Goal: Task Accomplishment & Management: Manage account settings

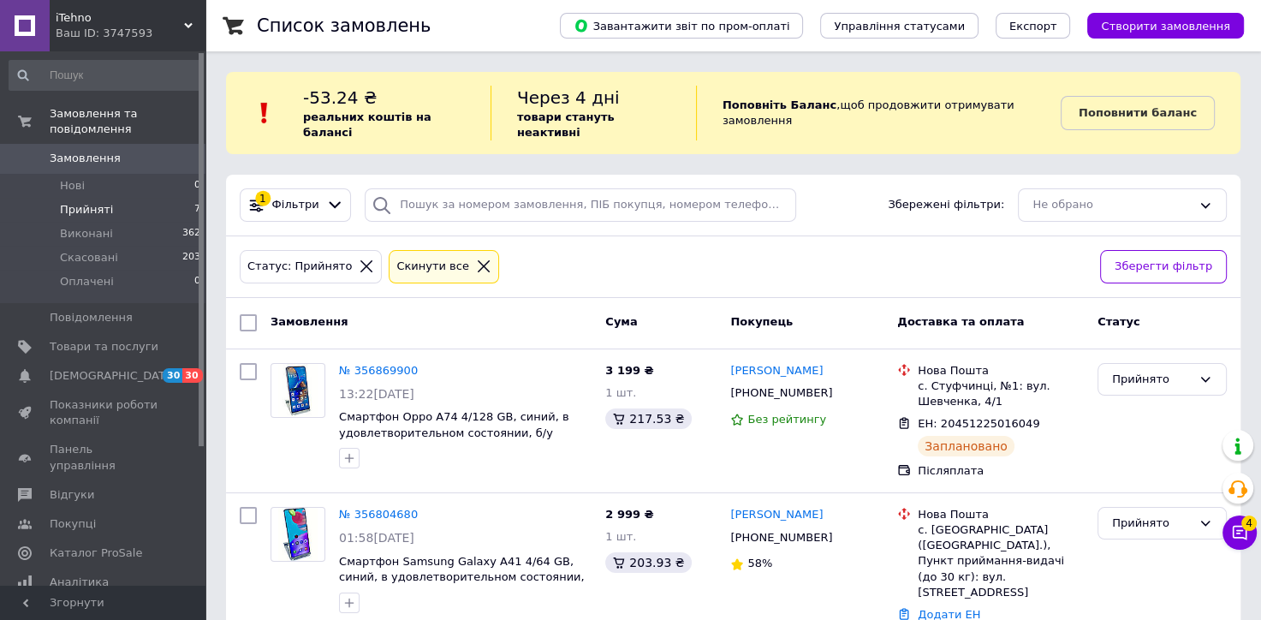
click at [100, 202] on span "Прийняті" at bounding box center [86, 209] width 53 height 15
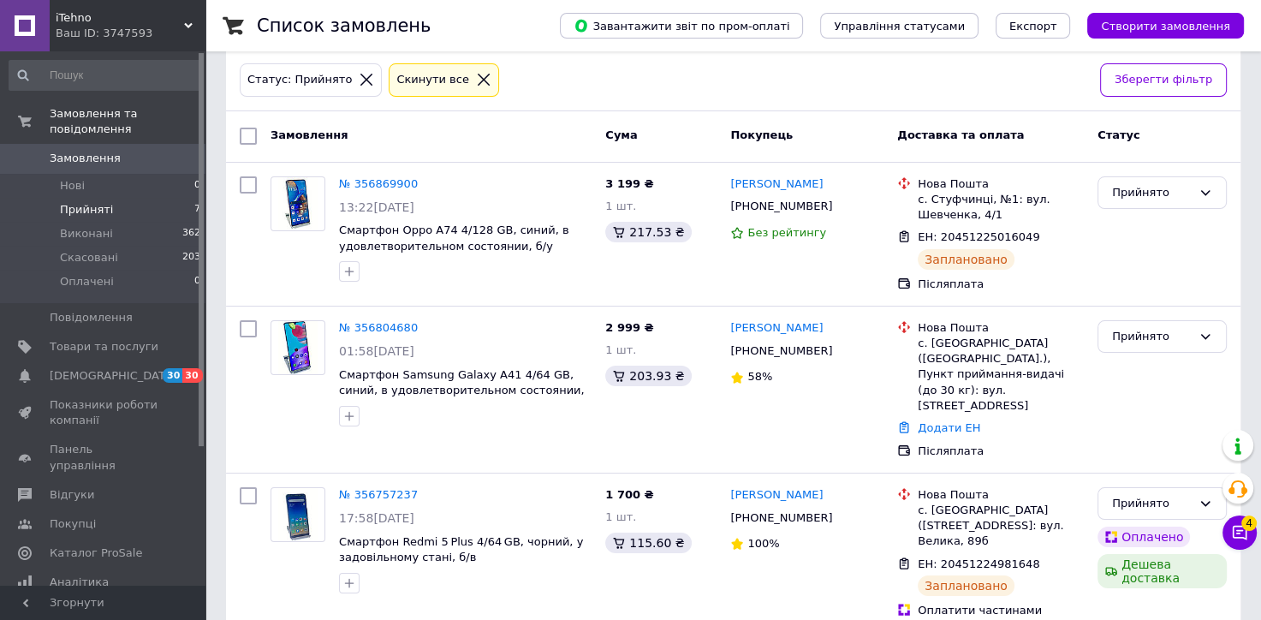
scroll to position [384, 0]
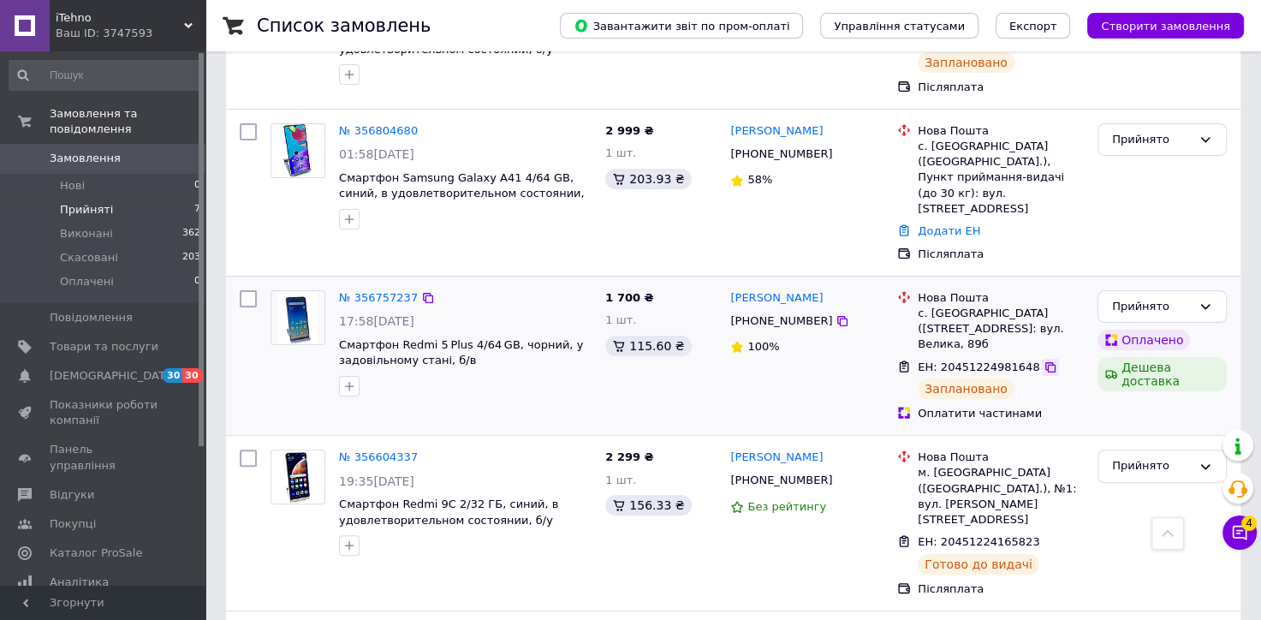
click at [1044, 360] on icon at bounding box center [1051, 367] width 14 height 14
click at [1233, 536] on icon at bounding box center [1240, 533] width 15 height 15
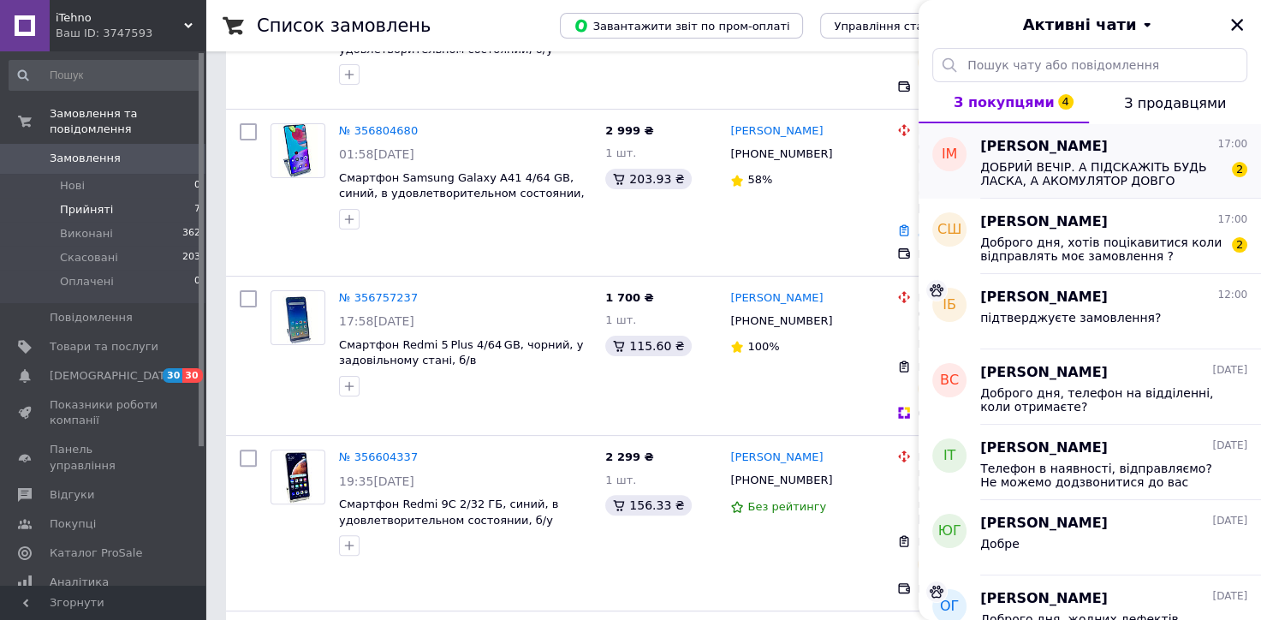
click at [1127, 177] on span "ДОБРИЙ ВЕЧІР. А ПІДСКАЖІТЬ БУДЬ ЛАСКА, А АКОМУЛЯТОР ДОВГО ДЕРЖИТЬ, І ЧИ ТРЕБО В…" at bounding box center [1101, 173] width 243 height 27
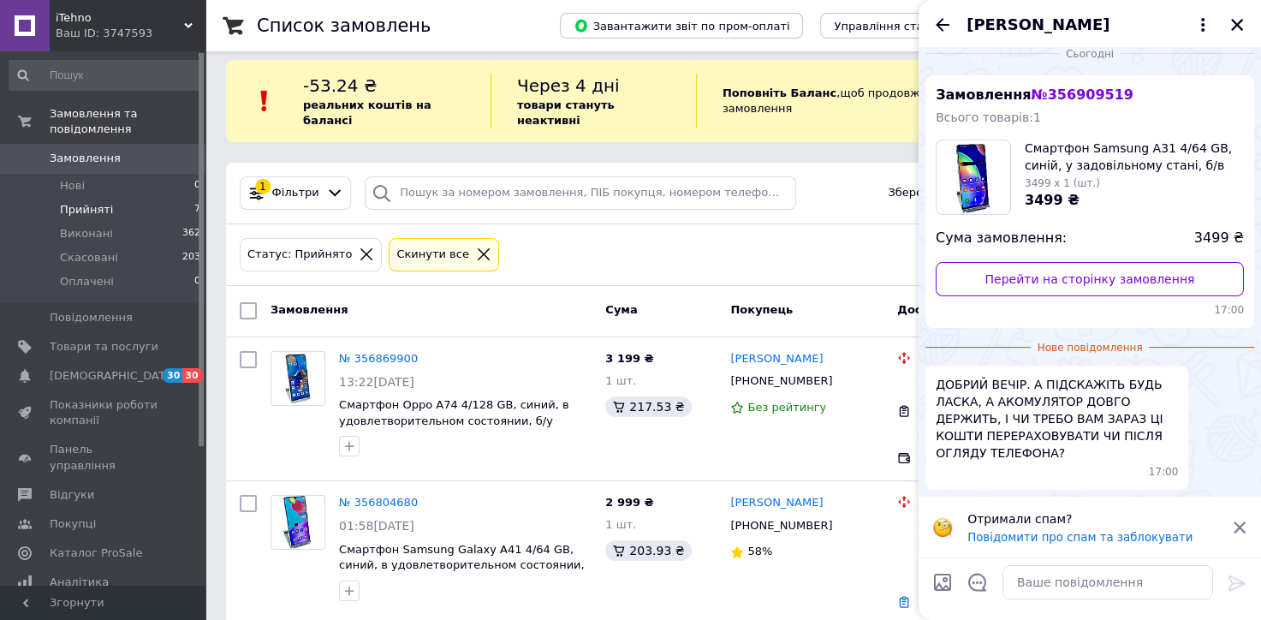
scroll to position [10, 0]
click at [80, 178] on span "Нові" at bounding box center [72, 185] width 25 height 15
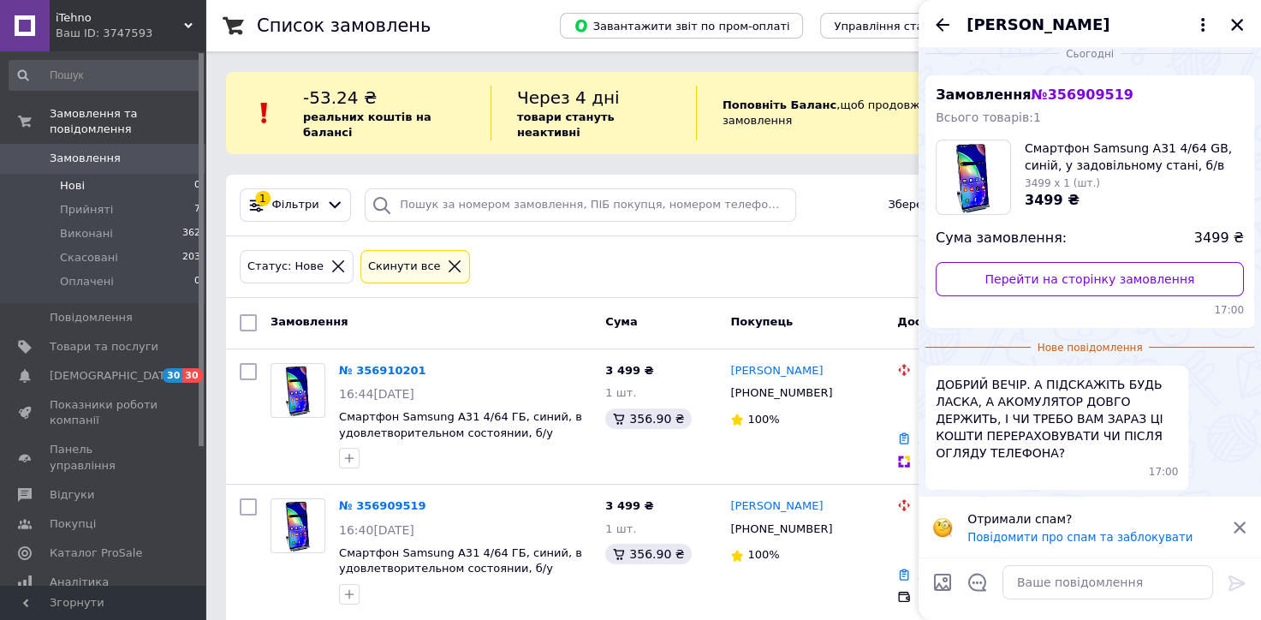
click at [1243, 529] on icon at bounding box center [1240, 527] width 12 height 12
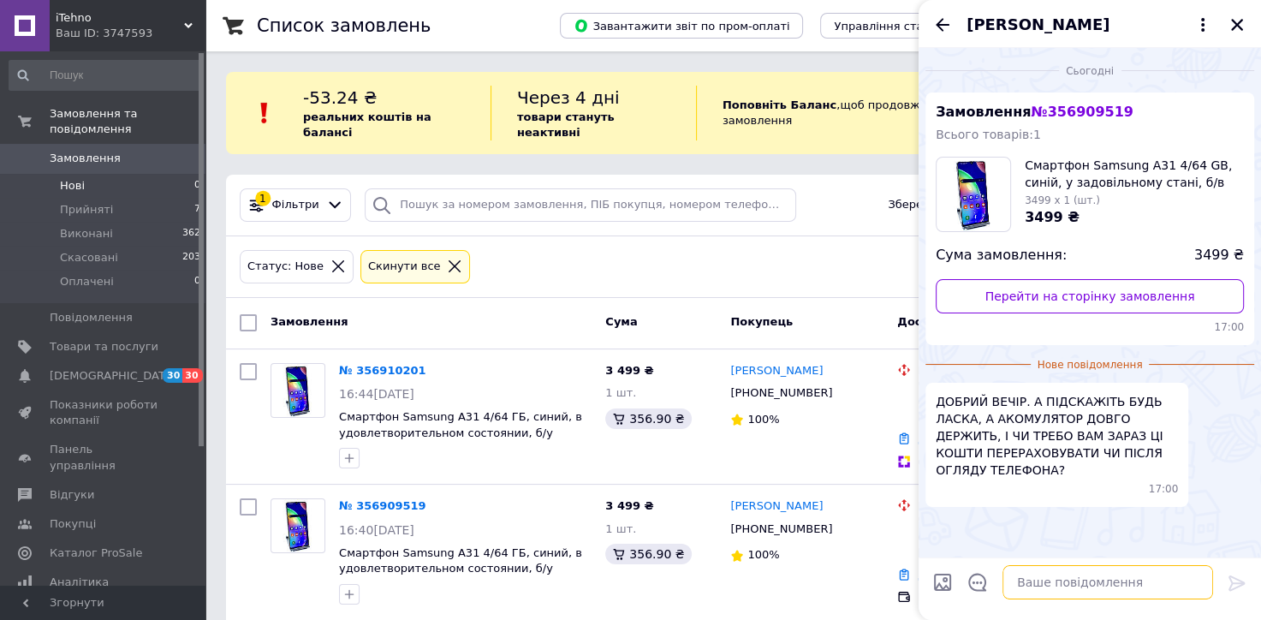
click at [1070, 592] on textarea at bounding box center [1107, 582] width 211 height 34
type textarea "доброго вечора, після оглядуможна"
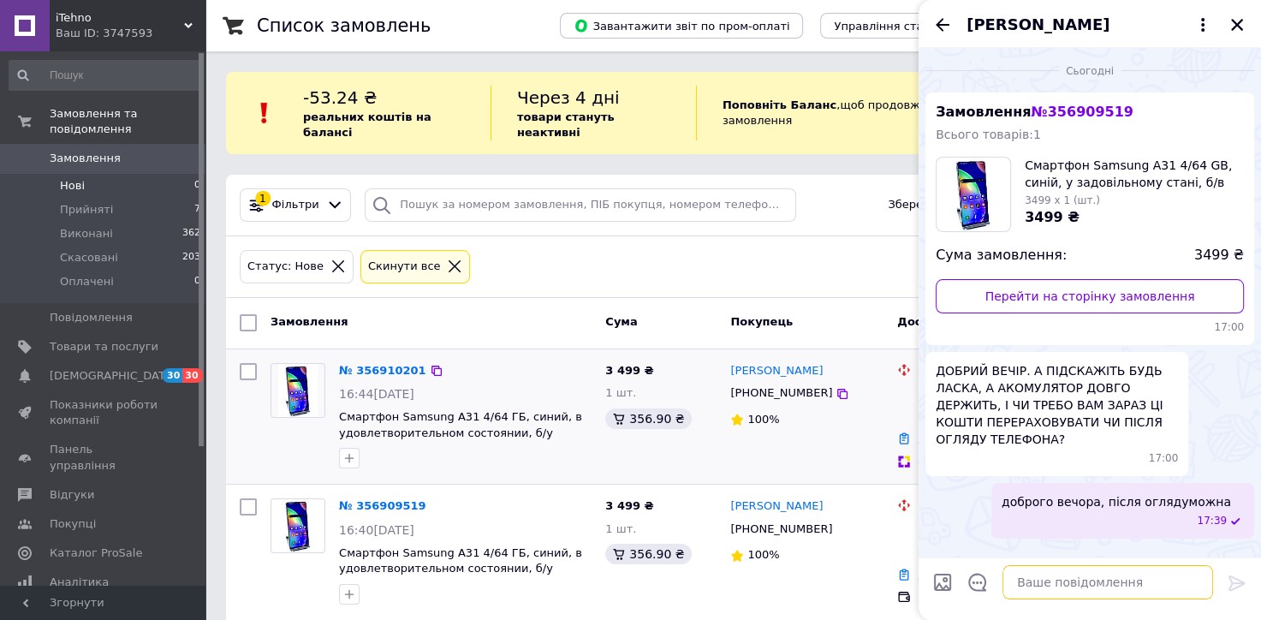
drag, startPoint x: 1051, startPoint y: 592, endPoint x: 855, endPoint y: 431, distance: 253.6
click at [855, 431] on body "iTehno Ваш ID: 3747593 Сайт iTehno Кабінет покупця Перевірити стан системи Стор…" at bounding box center [630, 320] width 1261 height 640
click at [855, 431] on div "[PERSON_NAME] [PHONE_NUMBER] 100%" at bounding box center [806, 417] width 167 height 122
click at [358, 364] on link "№ 356910201" at bounding box center [382, 370] width 87 height 13
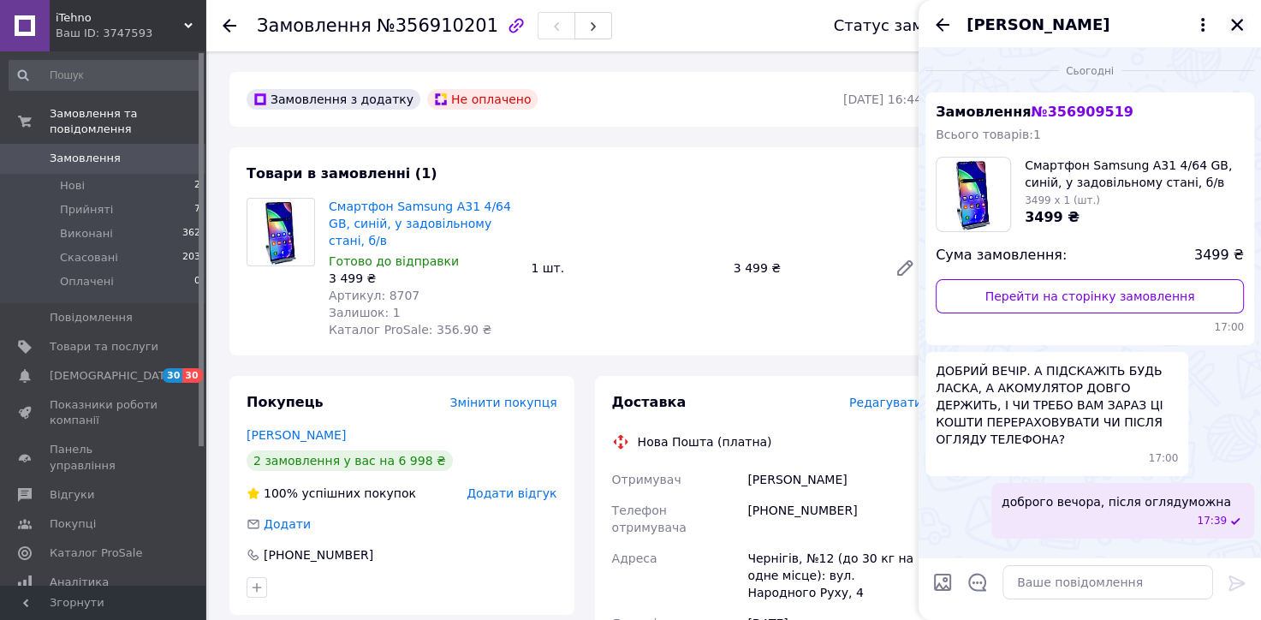
click at [1236, 31] on icon "Закрити" at bounding box center [1236, 24] width 15 height 15
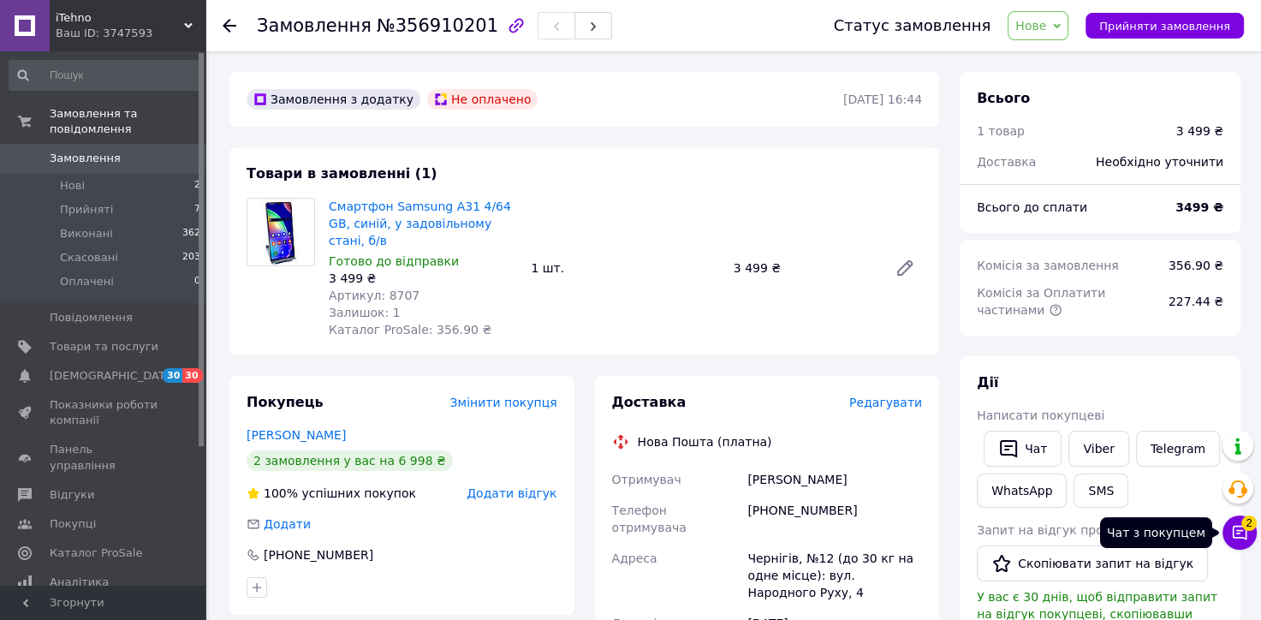
click at [1241, 533] on icon at bounding box center [1239, 532] width 17 height 17
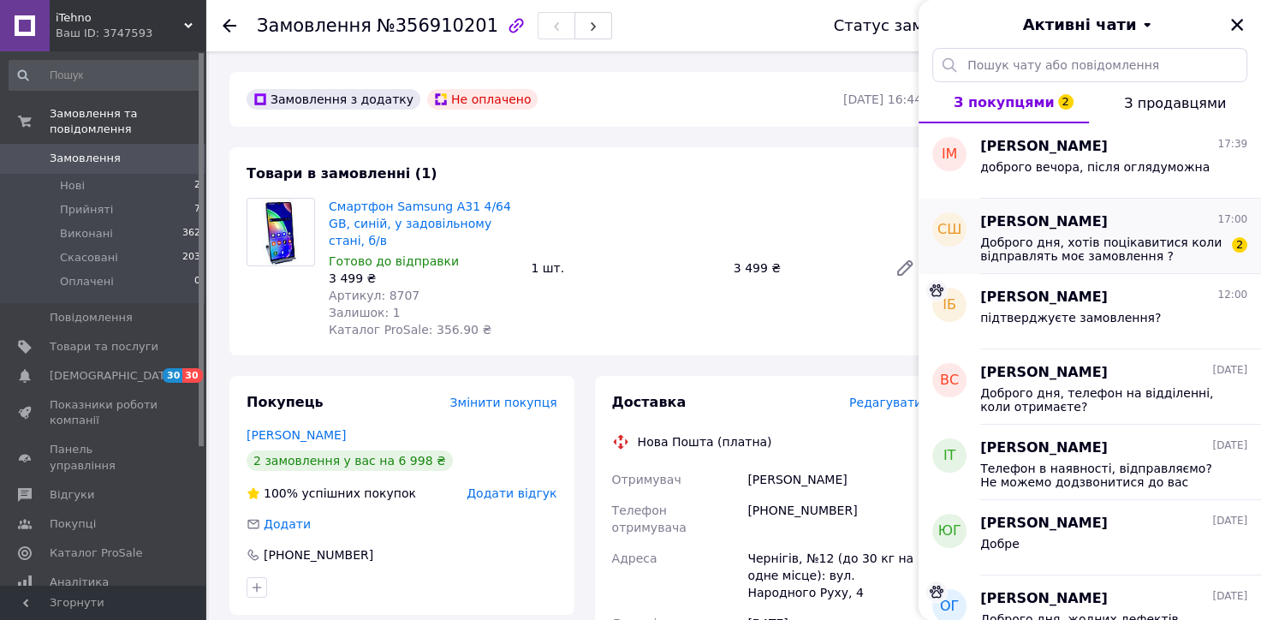
click at [1113, 265] on div "[PERSON_NAME] 17:00 Доброго дня, хотів поцікавитися коли відправлять моє замовл…" at bounding box center [1120, 236] width 281 height 75
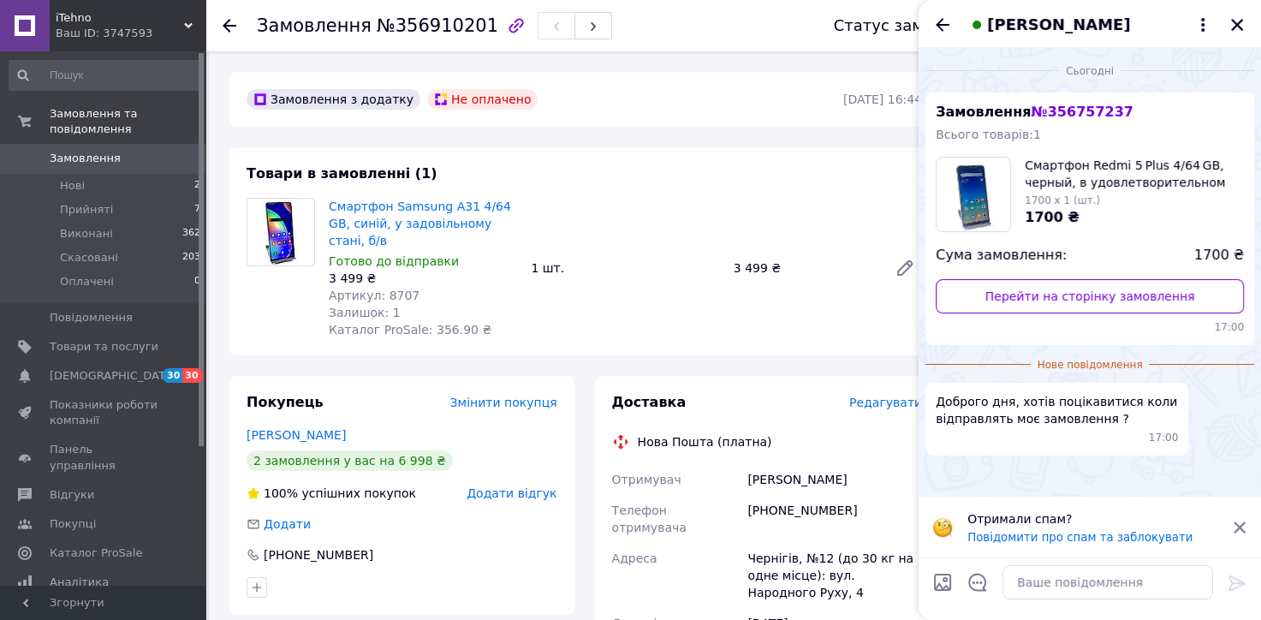
click at [1241, 527] on icon at bounding box center [1240, 527] width 12 height 12
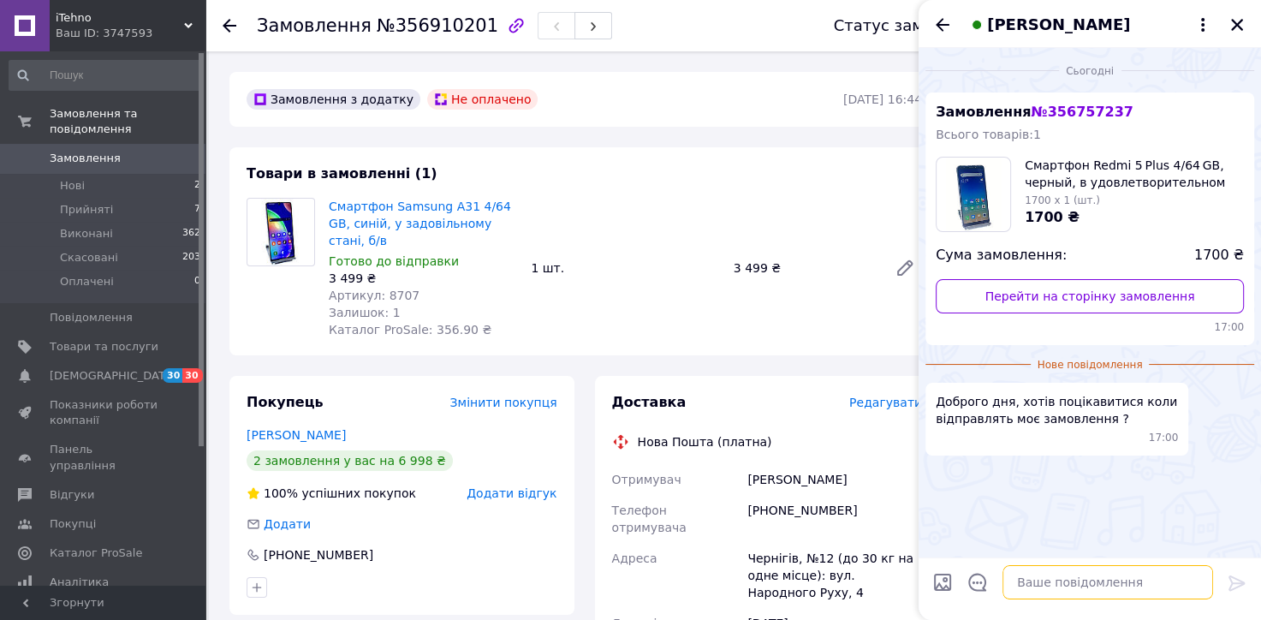
click at [1141, 586] on textarea at bounding box center [1107, 582] width 211 height 34
type textarea "доброго дня"
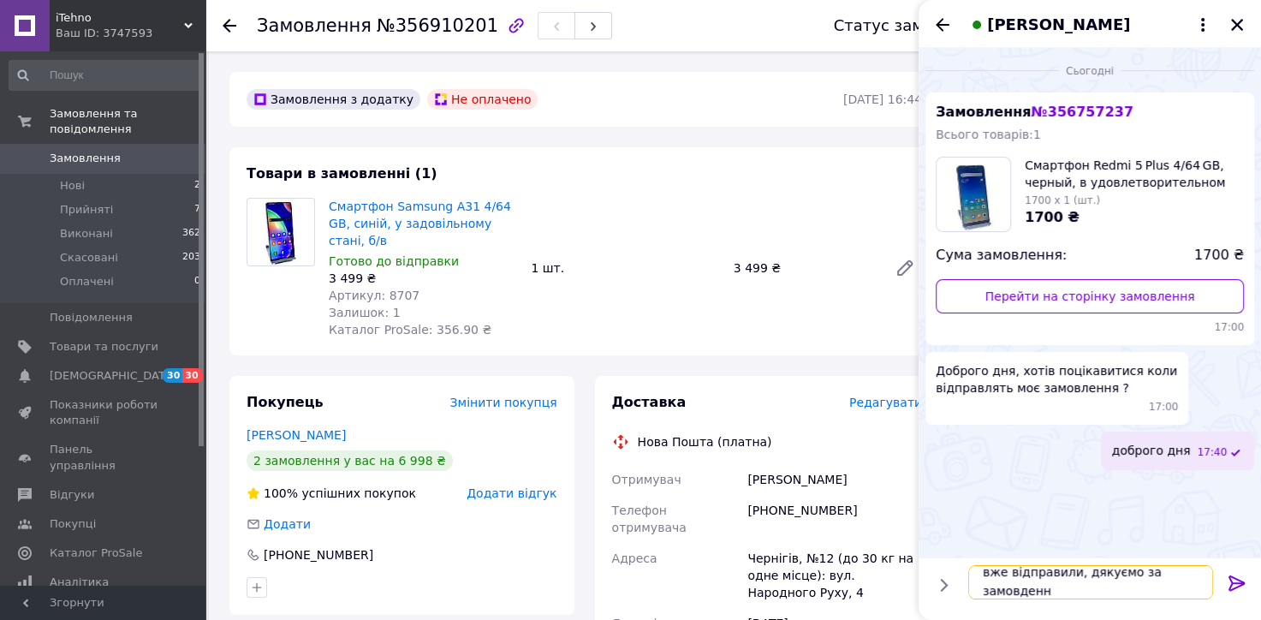
type textarea "вже відправили, дякуємо за замовдення"
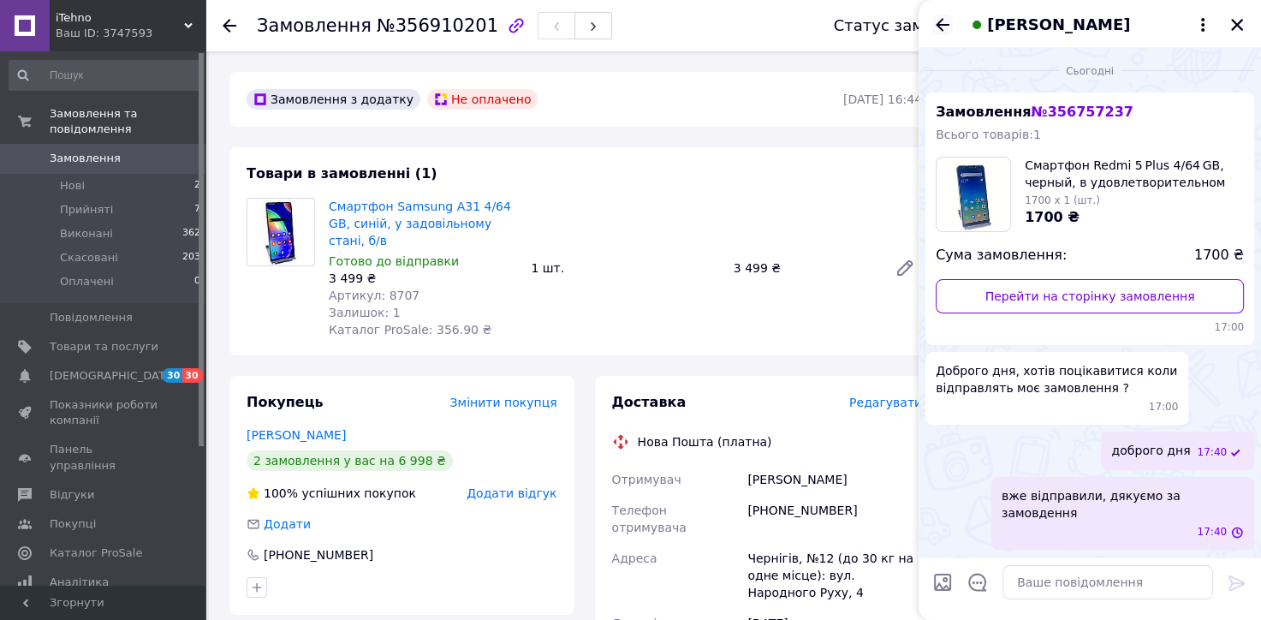
click at [942, 21] on icon "Назад" at bounding box center [942, 25] width 21 height 21
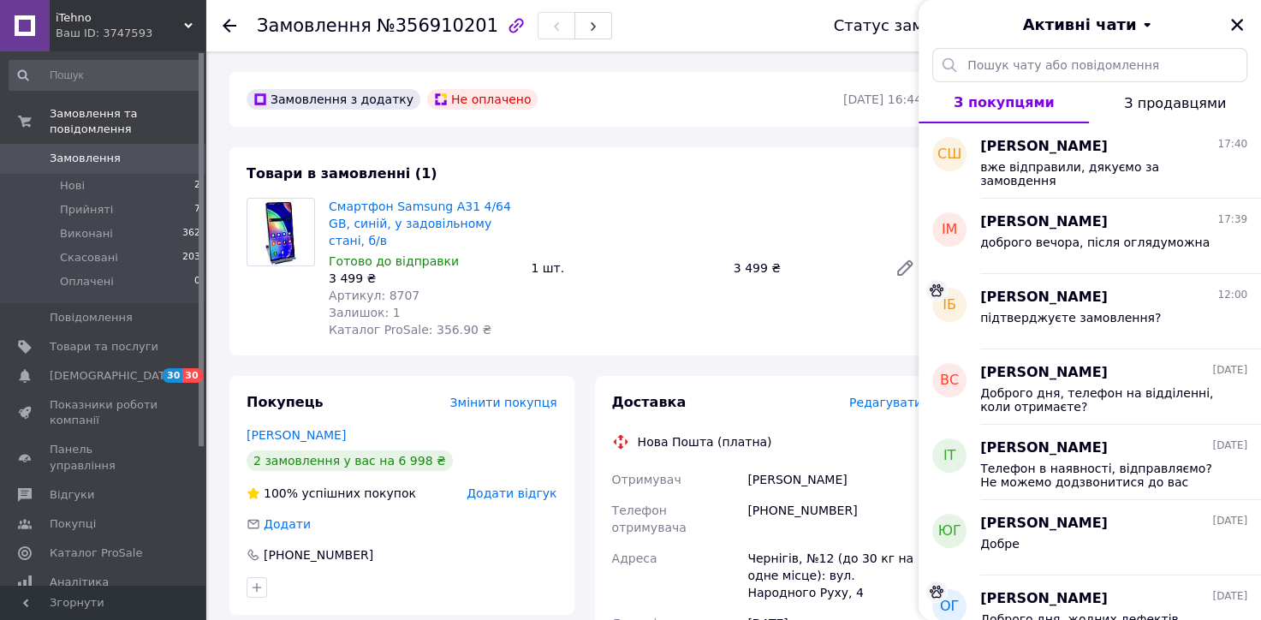
click at [230, 22] on icon at bounding box center [230, 26] width 14 height 14
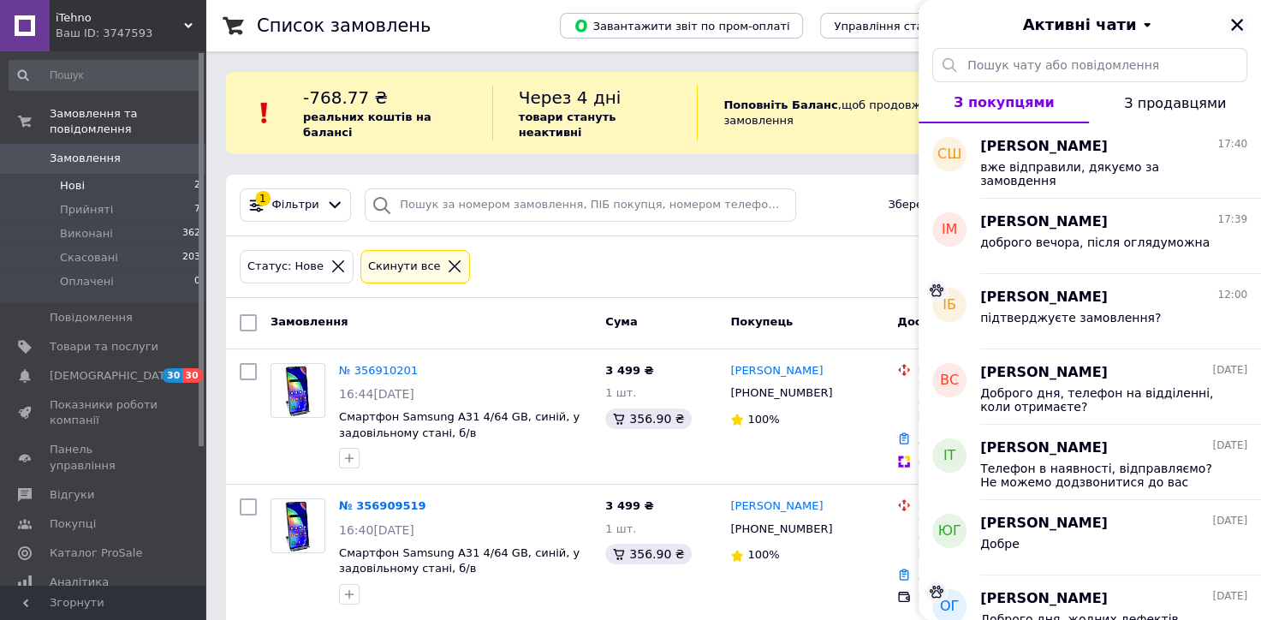
click at [1242, 23] on icon "Закрити" at bounding box center [1236, 24] width 15 height 15
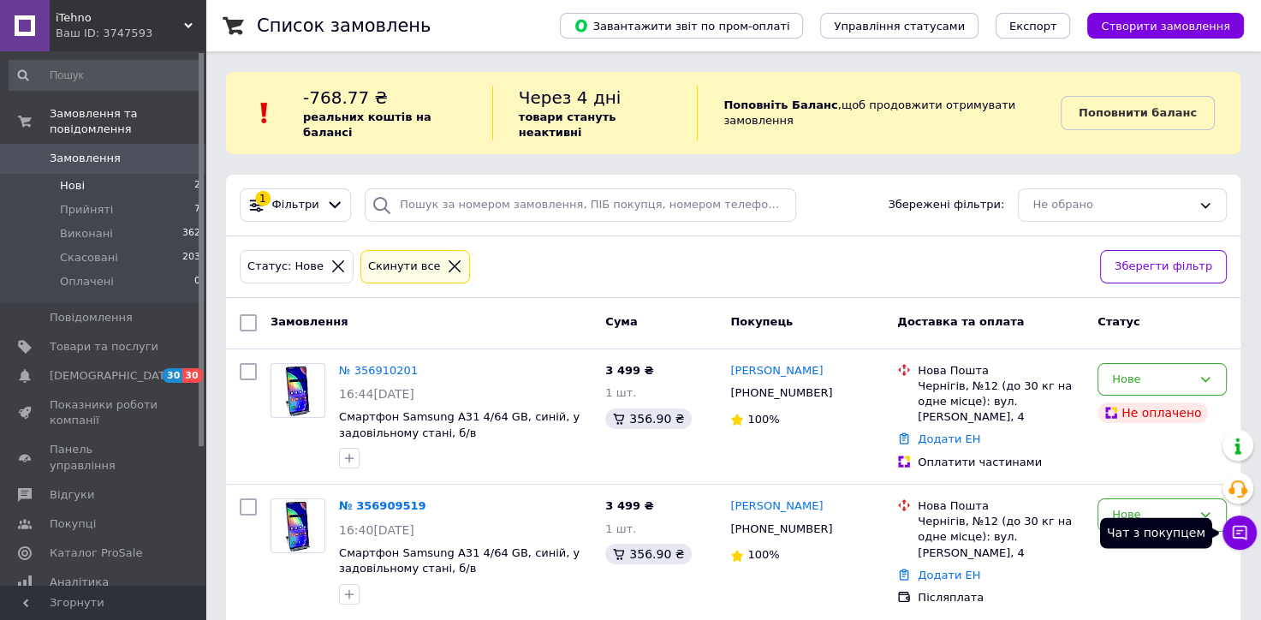
click at [1234, 536] on icon at bounding box center [1239, 532] width 17 height 17
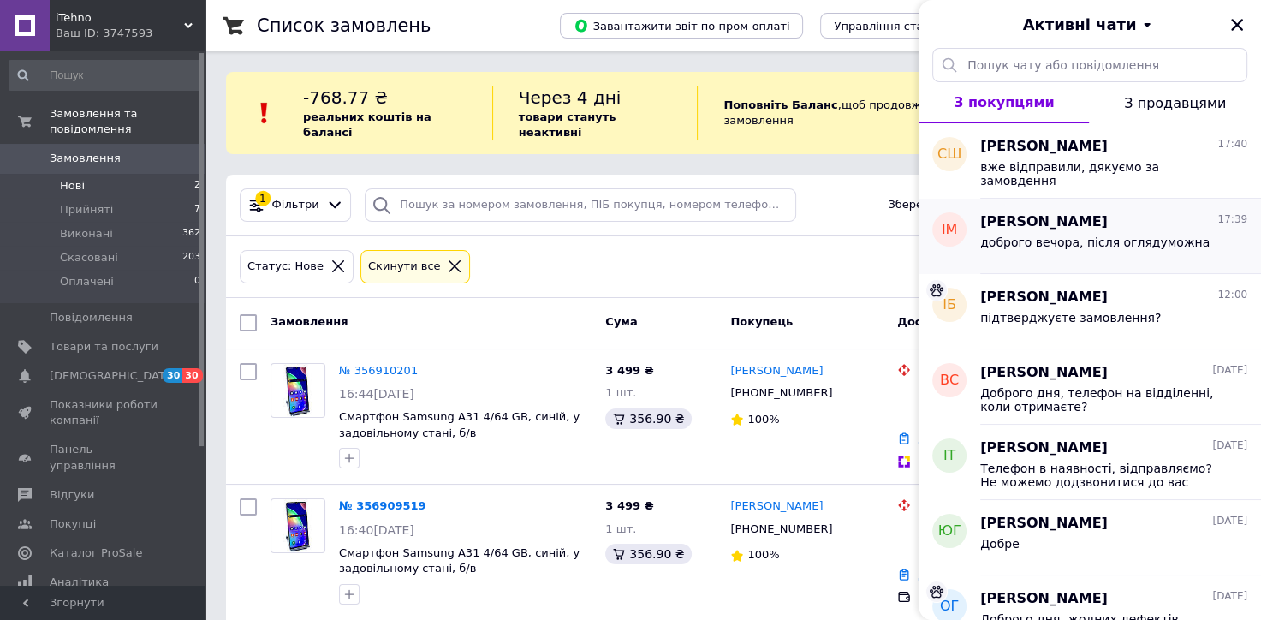
click at [1105, 217] on div "[PERSON_NAME] 17:39" at bounding box center [1113, 222] width 267 height 20
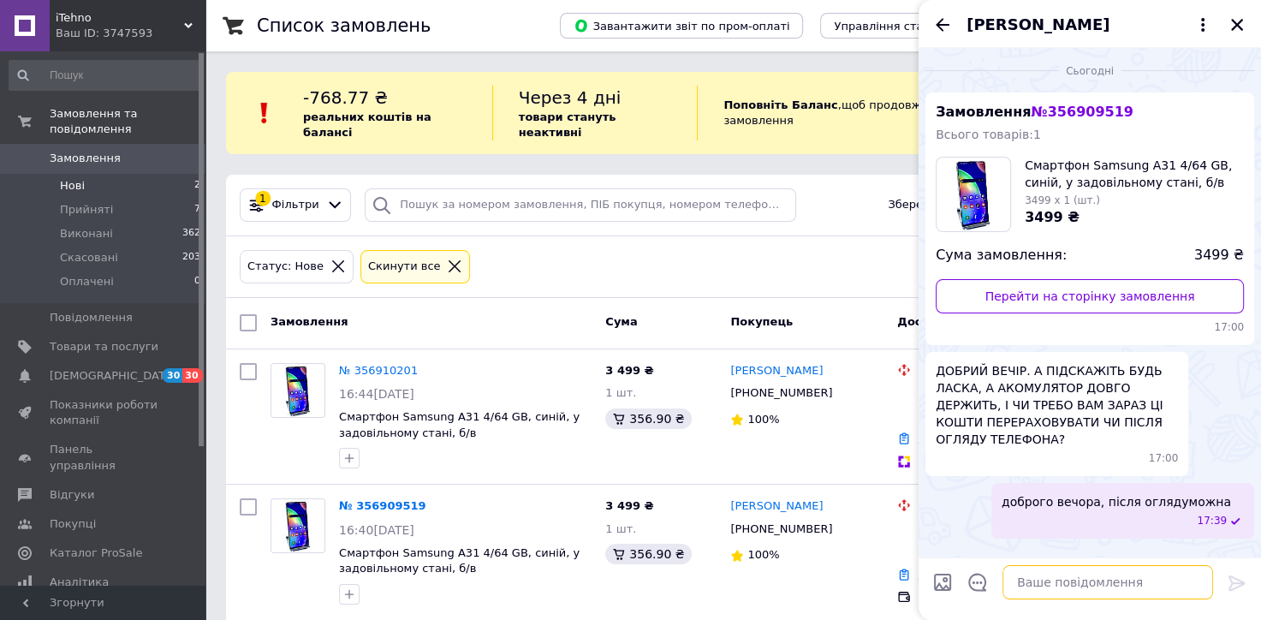
click at [1136, 575] on textarea at bounding box center [1107, 582] width 211 height 34
type textarea "відправляємо так?"
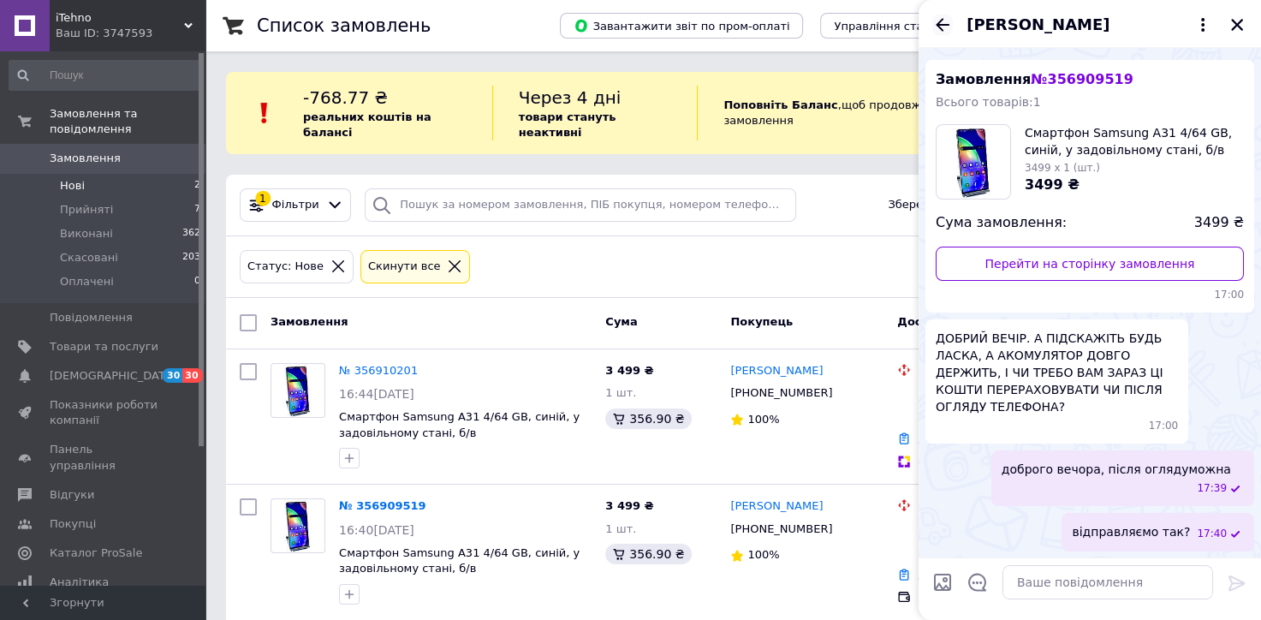
click at [942, 21] on icon "Назад" at bounding box center [943, 24] width 14 height 13
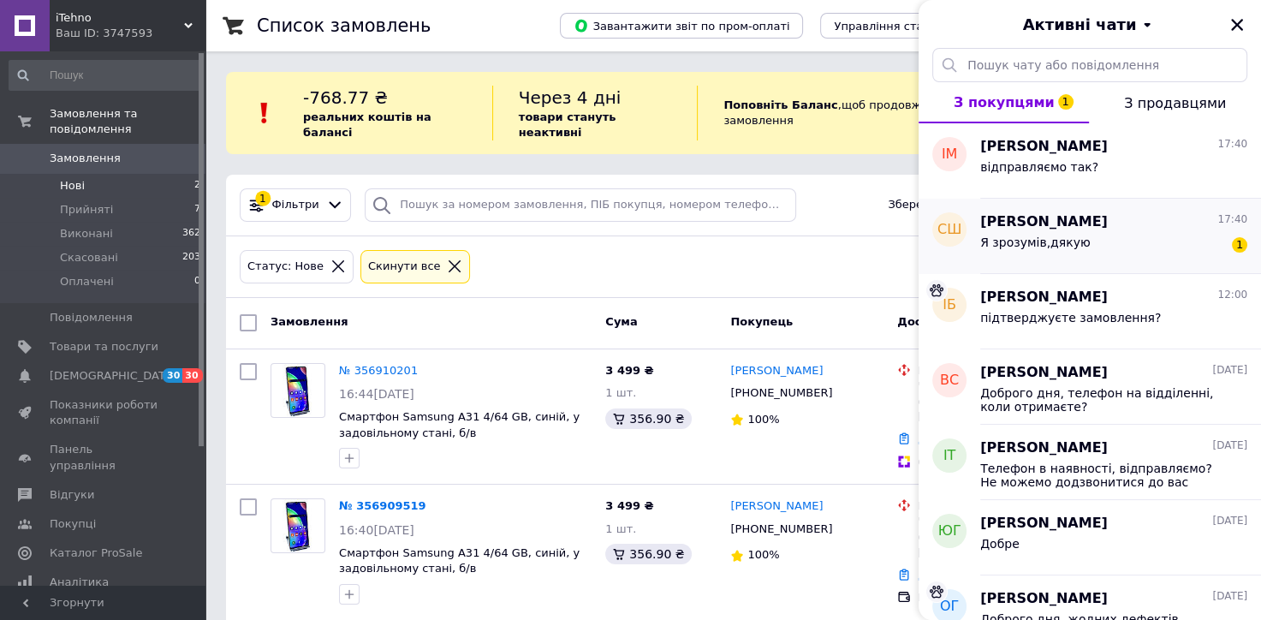
click at [1198, 224] on div "[PERSON_NAME] 17:40" at bounding box center [1113, 222] width 267 height 20
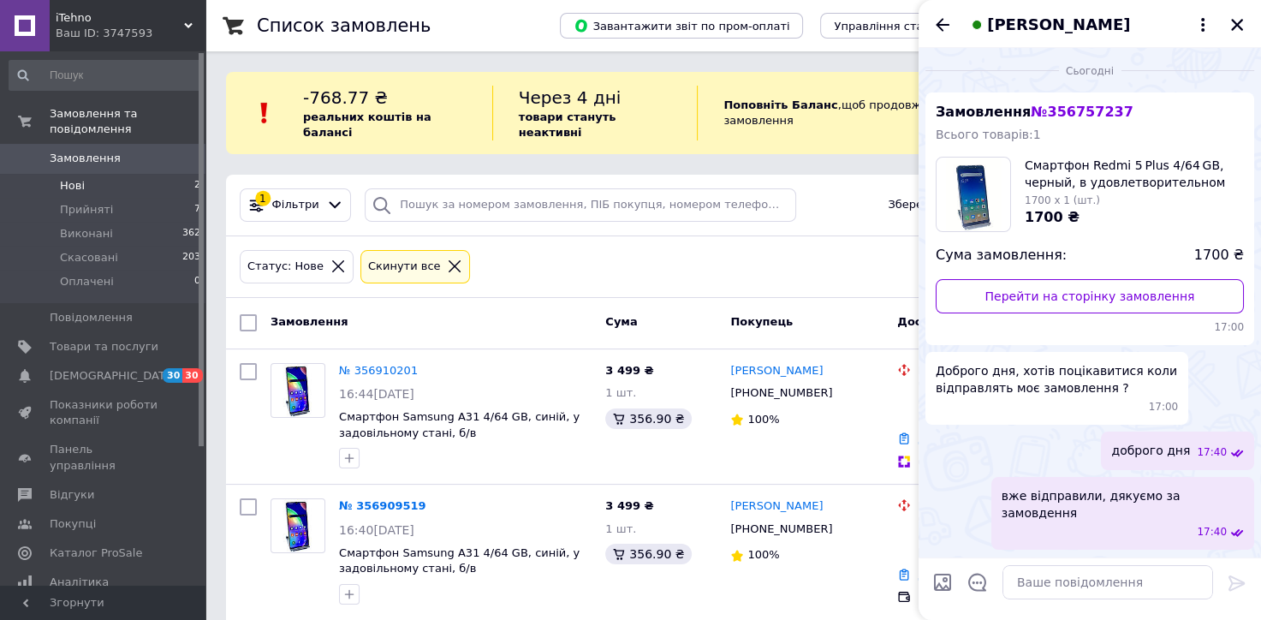
scroll to position [58, 0]
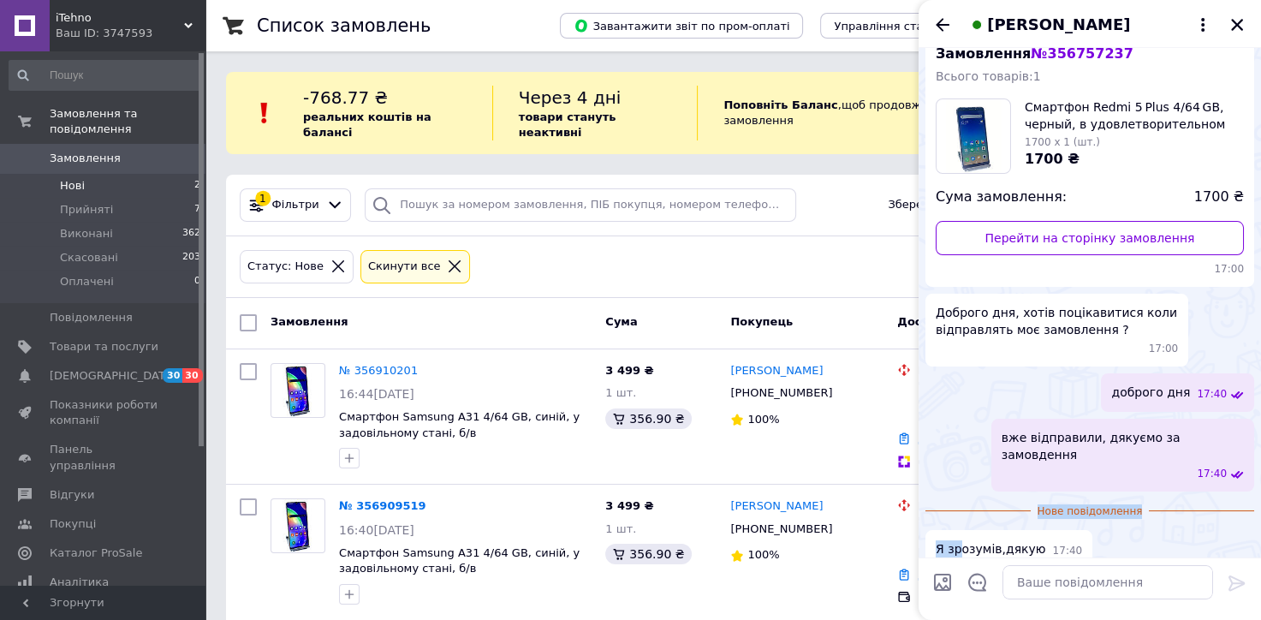
drag, startPoint x: 963, startPoint y: 493, endPoint x: 957, endPoint y: 526, distance: 33.1
click at [957, 526] on li "Нове повідомлення Я зрозумів,дякую 17:40" at bounding box center [1089, 535] width 329 height 66
click at [1093, 530] on div "Я зрозумів,дякую 17:40" at bounding box center [1089, 549] width 329 height 39
click at [1043, 544] on div "Я зрозумів,дякую 17:40" at bounding box center [1008, 549] width 167 height 39
click at [958, 463] on div "вже відправили, дякуємо за замовдення 17:40" at bounding box center [1089, 455] width 329 height 73
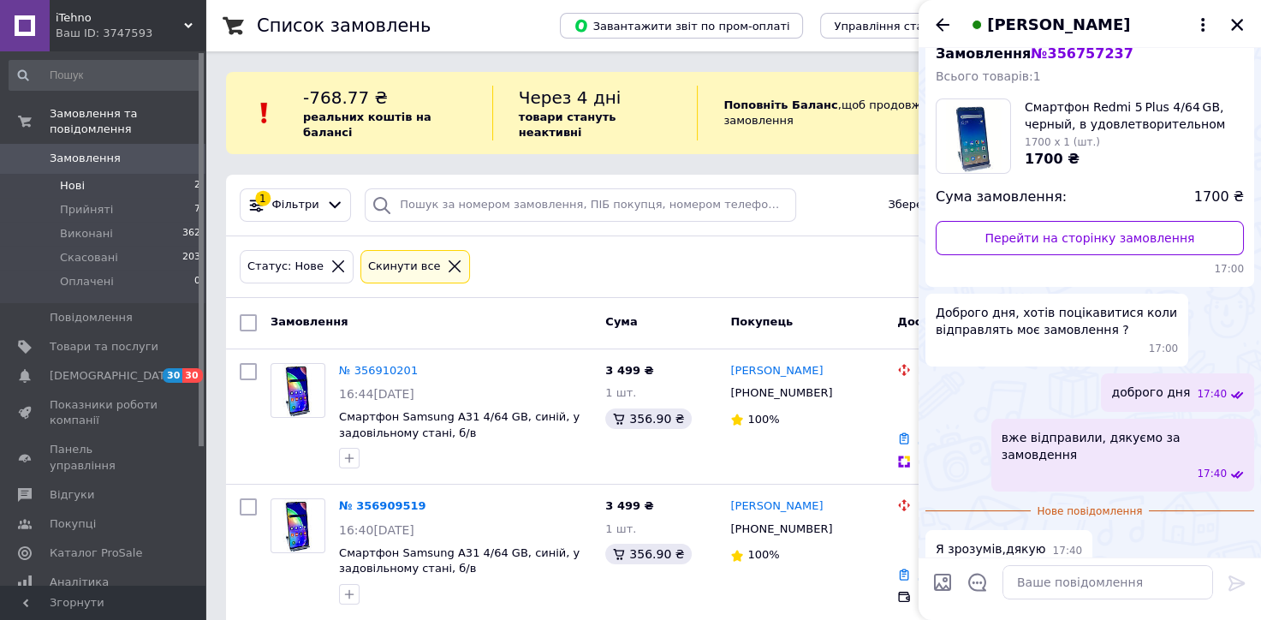
click at [585, 247] on div "Статус: Нове Cкинути все" at bounding box center [662, 267] width 853 height 40
click at [1238, 24] on icon "Закрити" at bounding box center [1236, 24] width 15 height 15
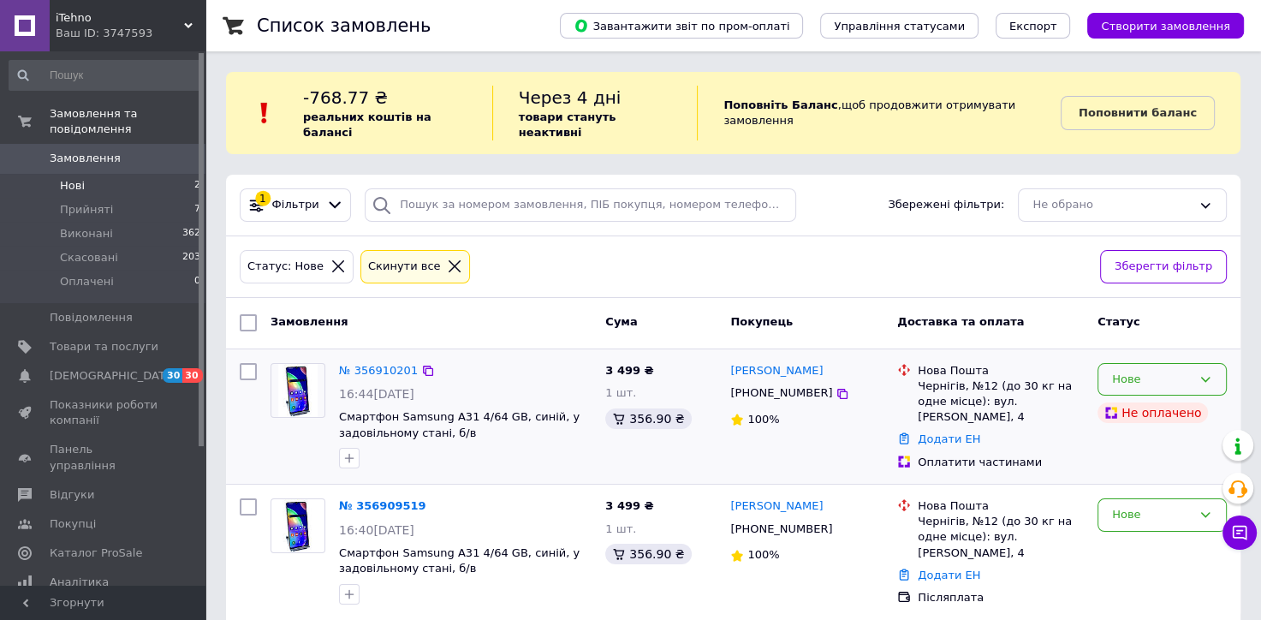
click at [1117, 371] on div "Нове" at bounding box center [1152, 380] width 80 height 18
click at [1151, 464] on li "Скасовано" at bounding box center [1162, 477] width 128 height 32
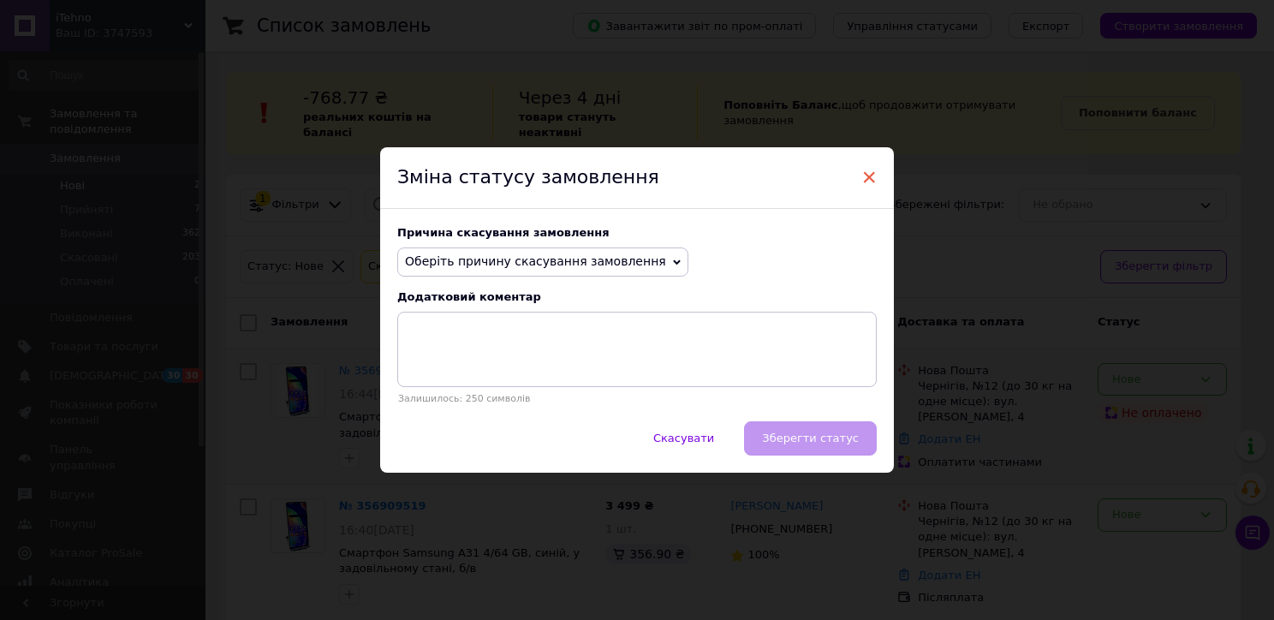
click at [862, 173] on span "×" at bounding box center [868, 177] width 15 height 29
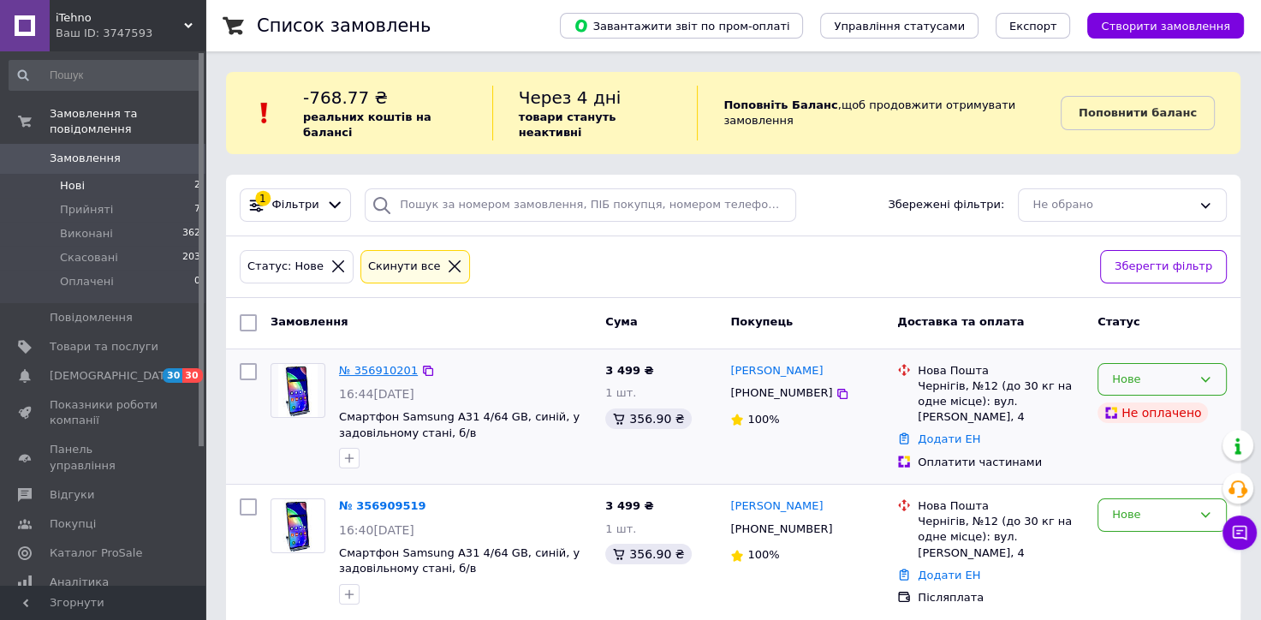
click at [360, 364] on link "№ 356910201" at bounding box center [378, 370] width 79 height 13
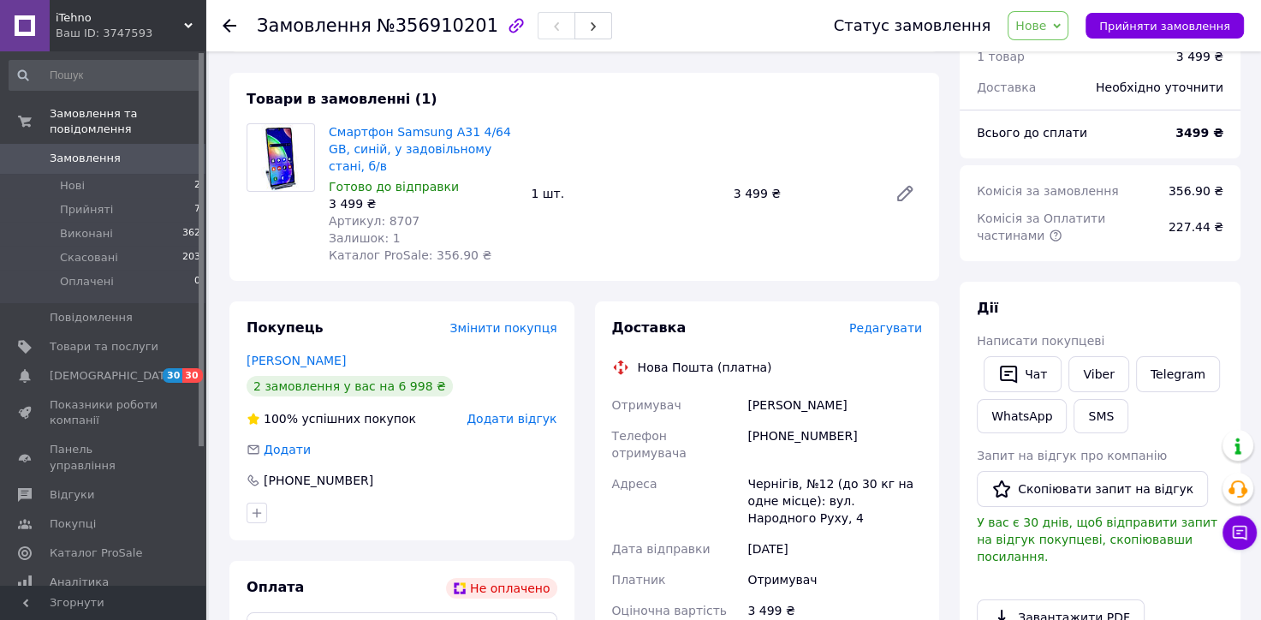
scroll to position [73, 0]
click at [223, 17] on div at bounding box center [230, 25] width 14 height 17
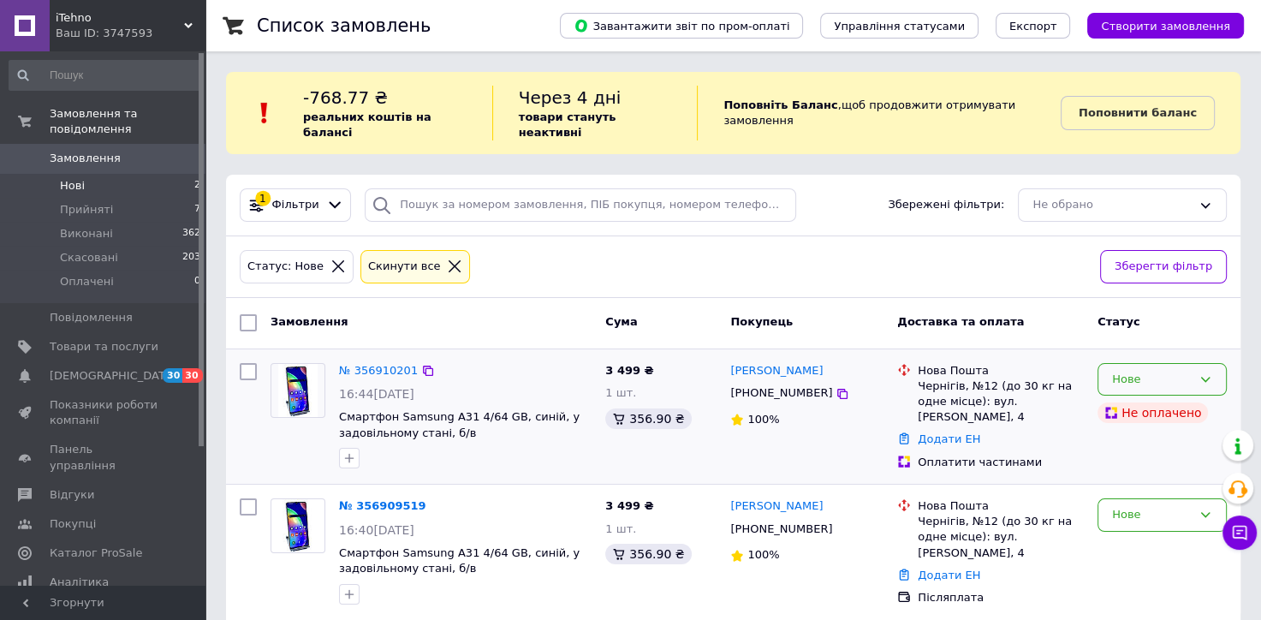
click at [1210, 372] on icon at bounding box center [1205, 379] width 14 height 14
click at [1147, 461] on li "Скасовано" at bounding box center [1162, 477] width 128 height 32
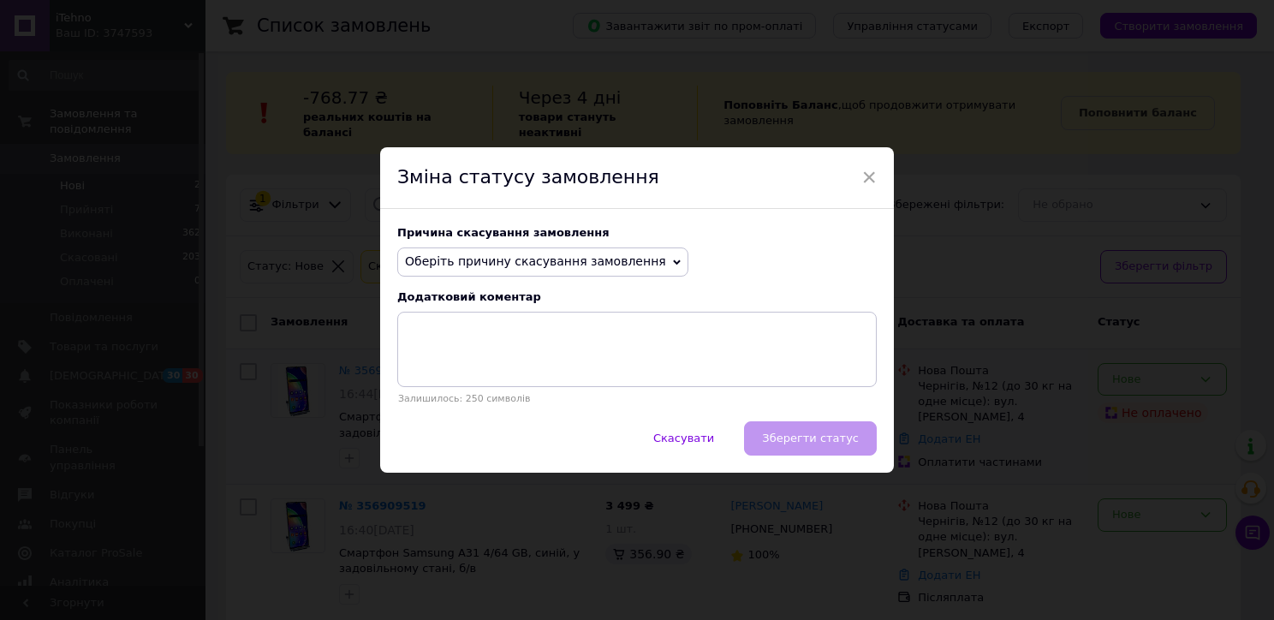
click at [479, 266] on span "Оберіть причину скасування замовлення" at bounding box center [535, 261] width 261 height 14
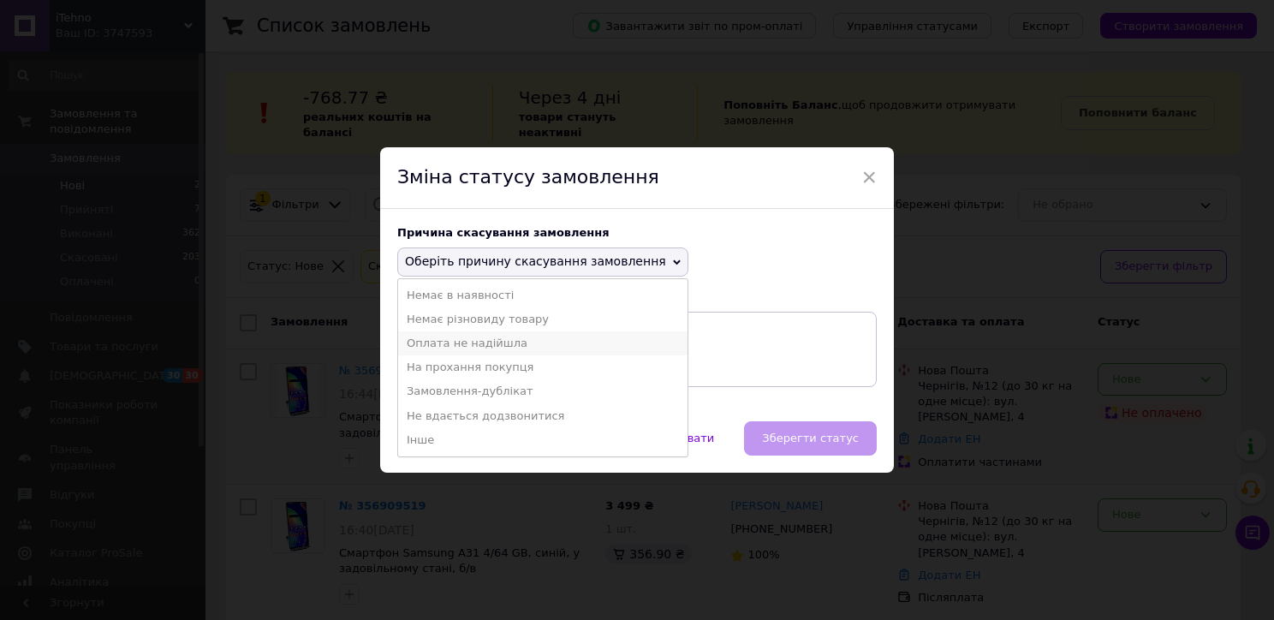
click at [516, 345] on li "Оплата не надійшла" at bounding box center [542, 343] width 289 height 24
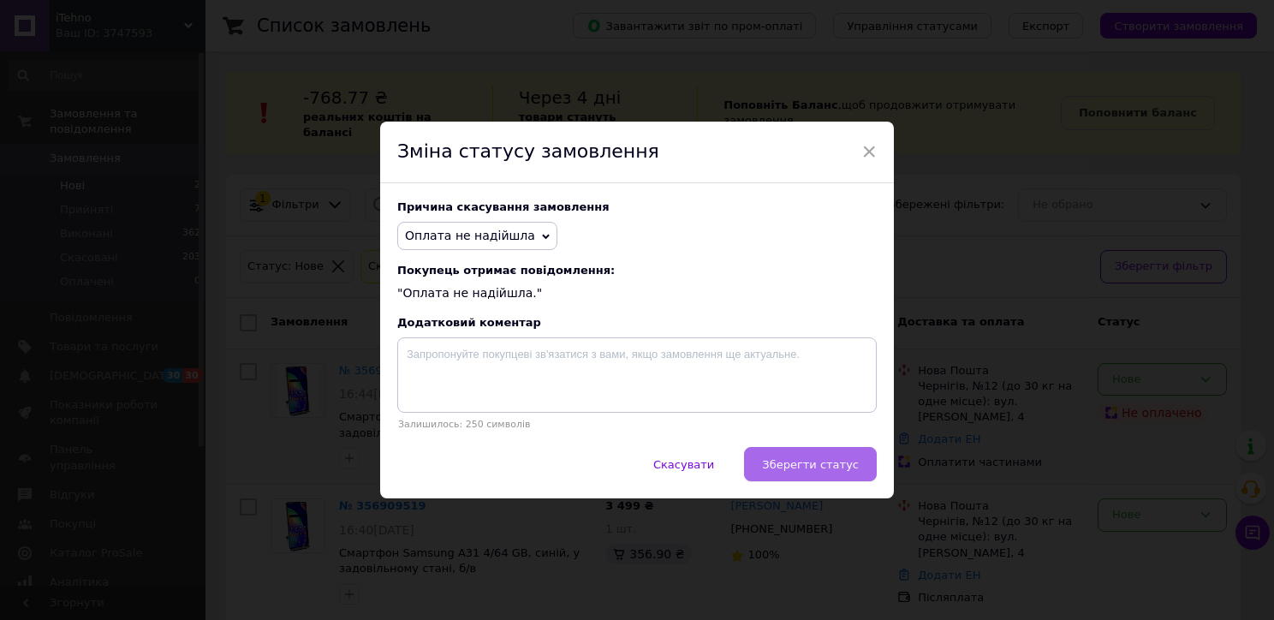
click at [794, 453] on button "Зберегти статус" at bounding box center [810, 464] width 133 height 34
